Goal: Complete application form

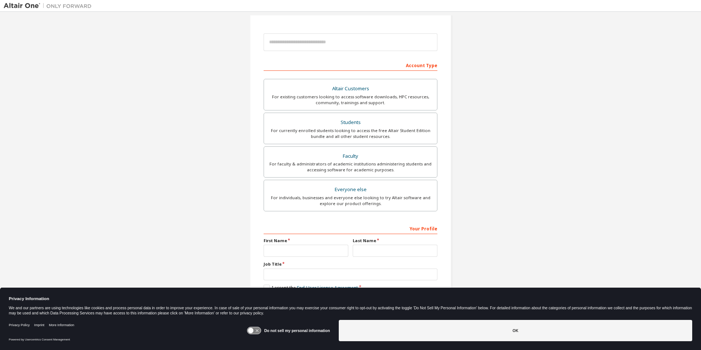
scroll to position [73, 0]
click at [353, 134] on div "For currently enrolled students looking to access the free Altair Student Editi…" at bounding box center [350, 133] width 164 height 12
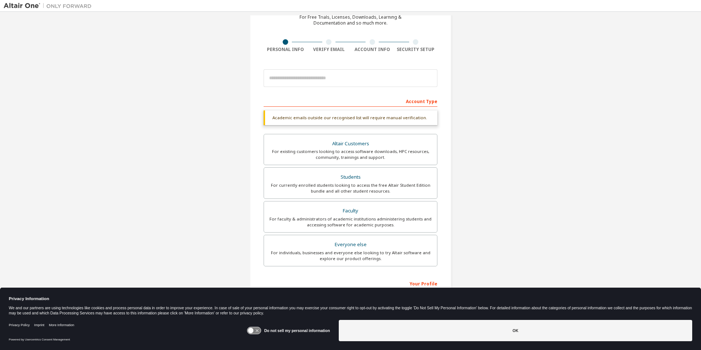
scroll to position [37, 0]
click at [325, 83] on input "email" at bounding box center [351, 79] width 174 height 18
type input "**********"
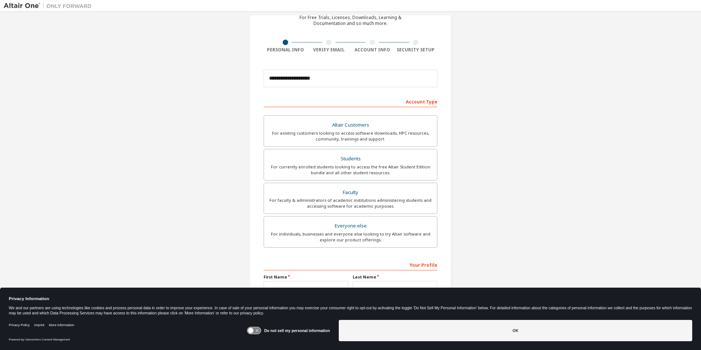
click at [301, 104] on div "Account Type" at bounding box center [351, 101] width 174 height 12
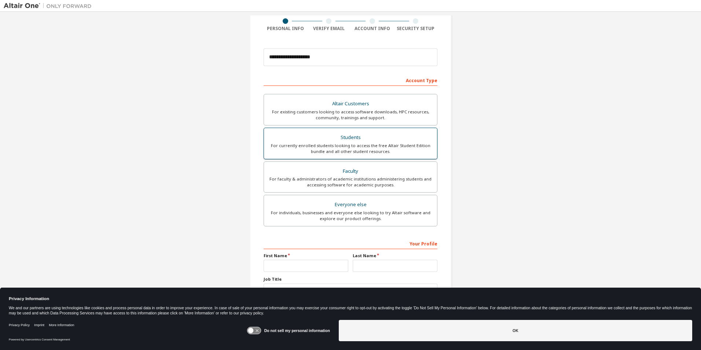
scroll to position [79, 0]
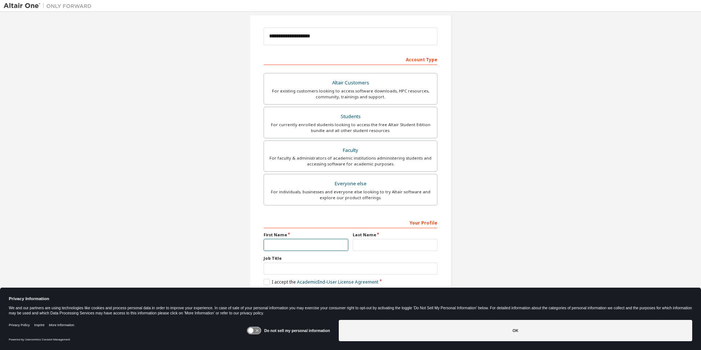
click at [311, 246] on input "text" at bounding box center [306, 245] width 85 height 12
type input "****"
type input "******"
click at [305, 268] on input "text" at bounding box center [351, 269] width 174 height 12
type input "*******"
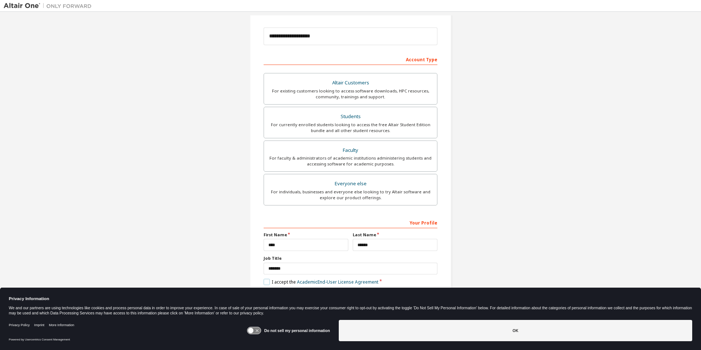
click at [272, 282] on label "I accept the Academic End-User License Agreement" at bounding box center [321, 282] width 115 height 6
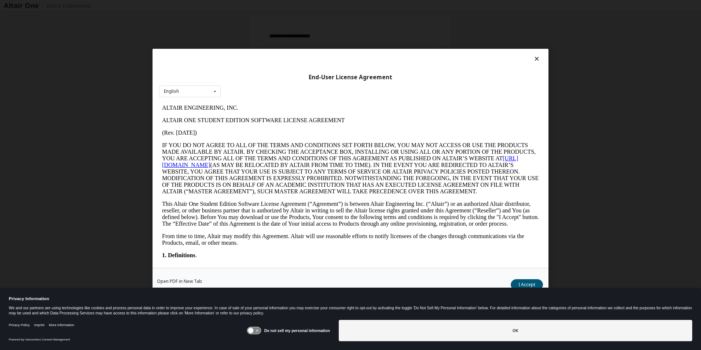
scroll to position [0, 0]
click at [524, 282] on button "I Accept" at bounding box center [527, 284] width 32 height 11
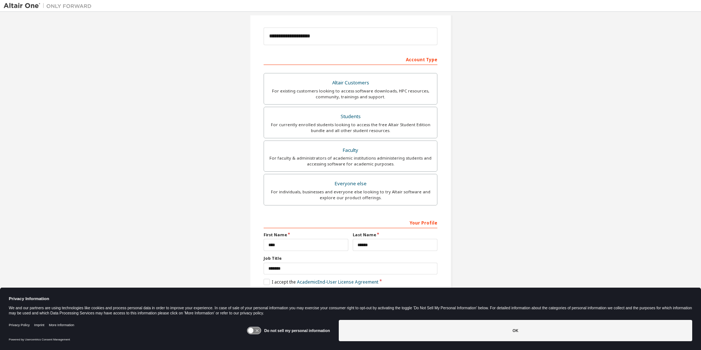
click at [253, 330] on icon at bounding box center [251, 331] width 6 height 6
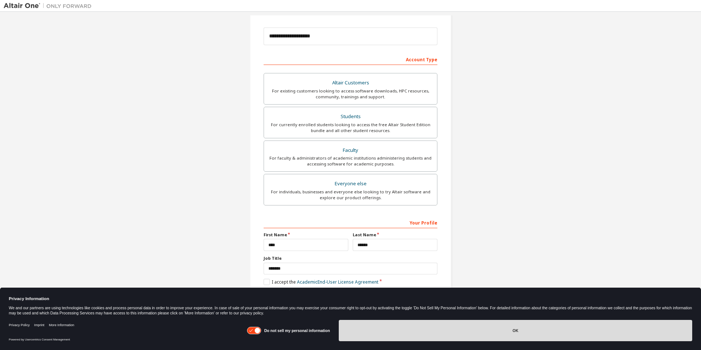
click at [533, 333] on button "OK" at bounding box center [516, 330] width 354 height 21
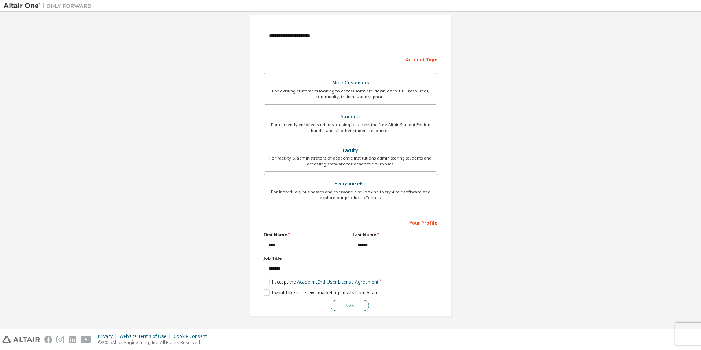
drag, startPoint x: 346, startPoint y: 304, endPoint x: 351, endPoint y: 304, distance: 4.4
click at [347, 304] on button "Next" at bounding box center [350, 305] width 39 height 11
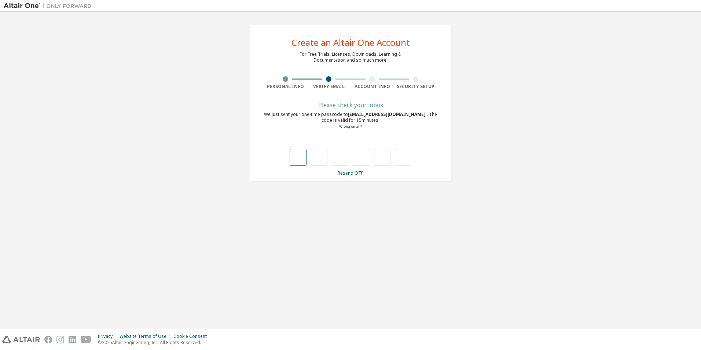
click at [301, 158] on input "text" at bounding box center [298, 157] width 17 height 17
type input "*"
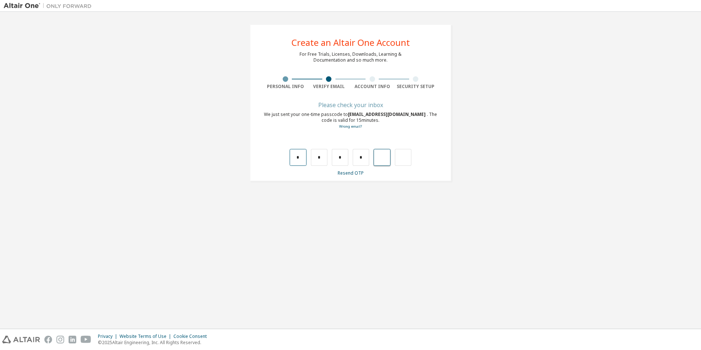
type input "*"
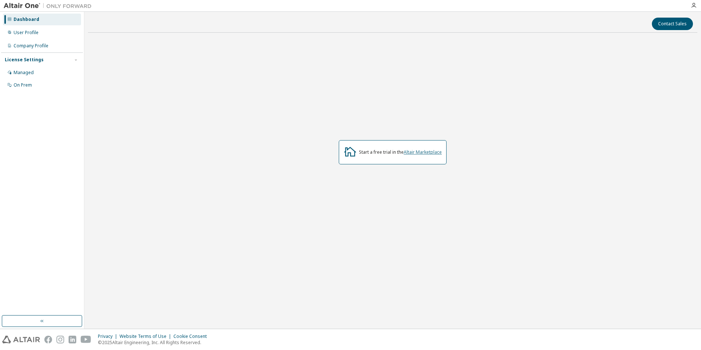
click at [424, 153] on link "Altair Marketplace" at bounding box center [423, 152] width 38 height 6
